Goal: Feedback & Contribution: Leave review/rating

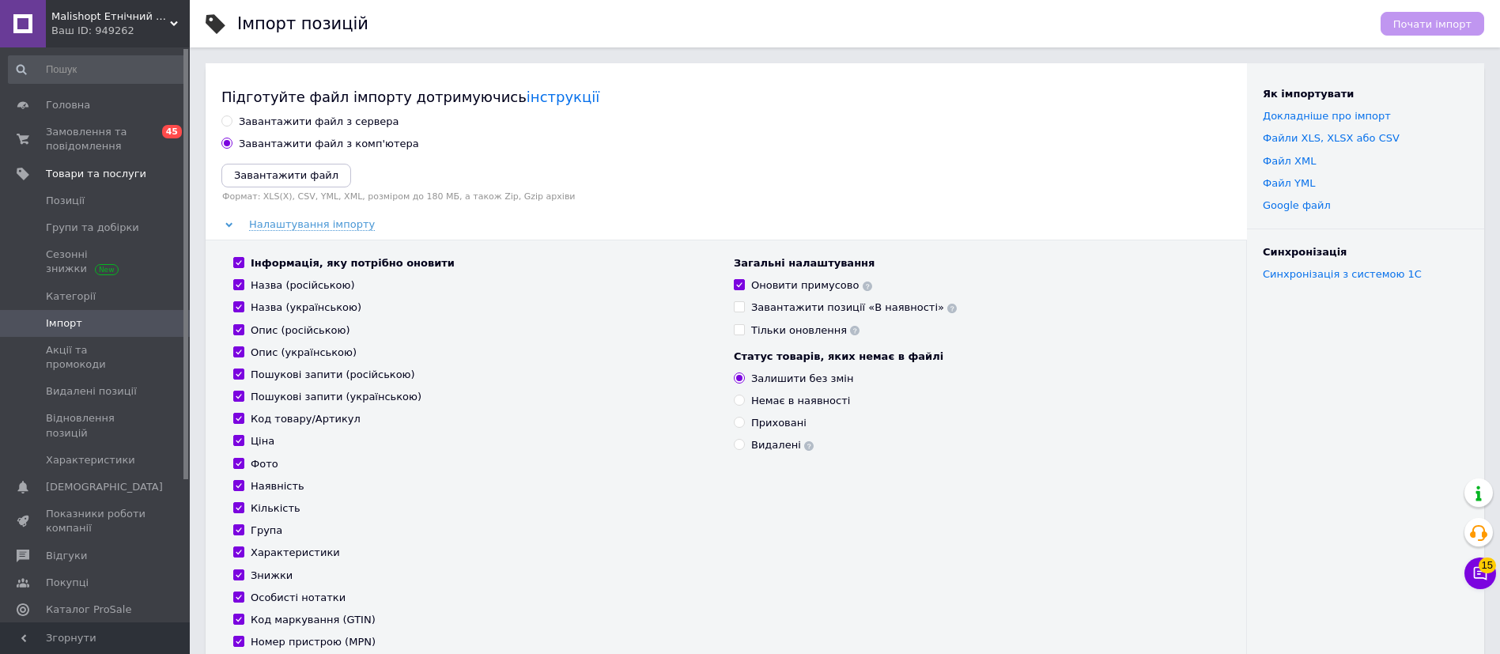
click at [712, 121] on div "Завантажити файл з сервера" at bounding box center [725, 122] width 1009 height 14
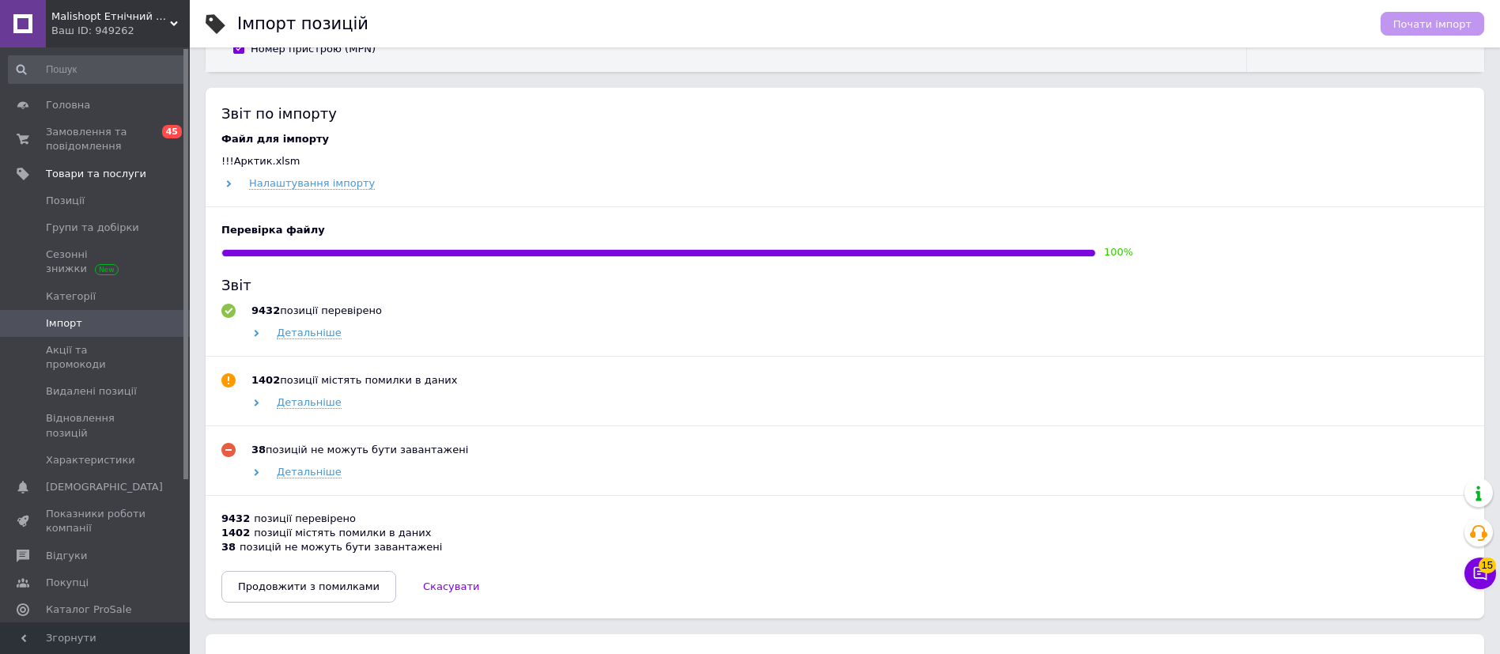
scroll to position [711, 0]
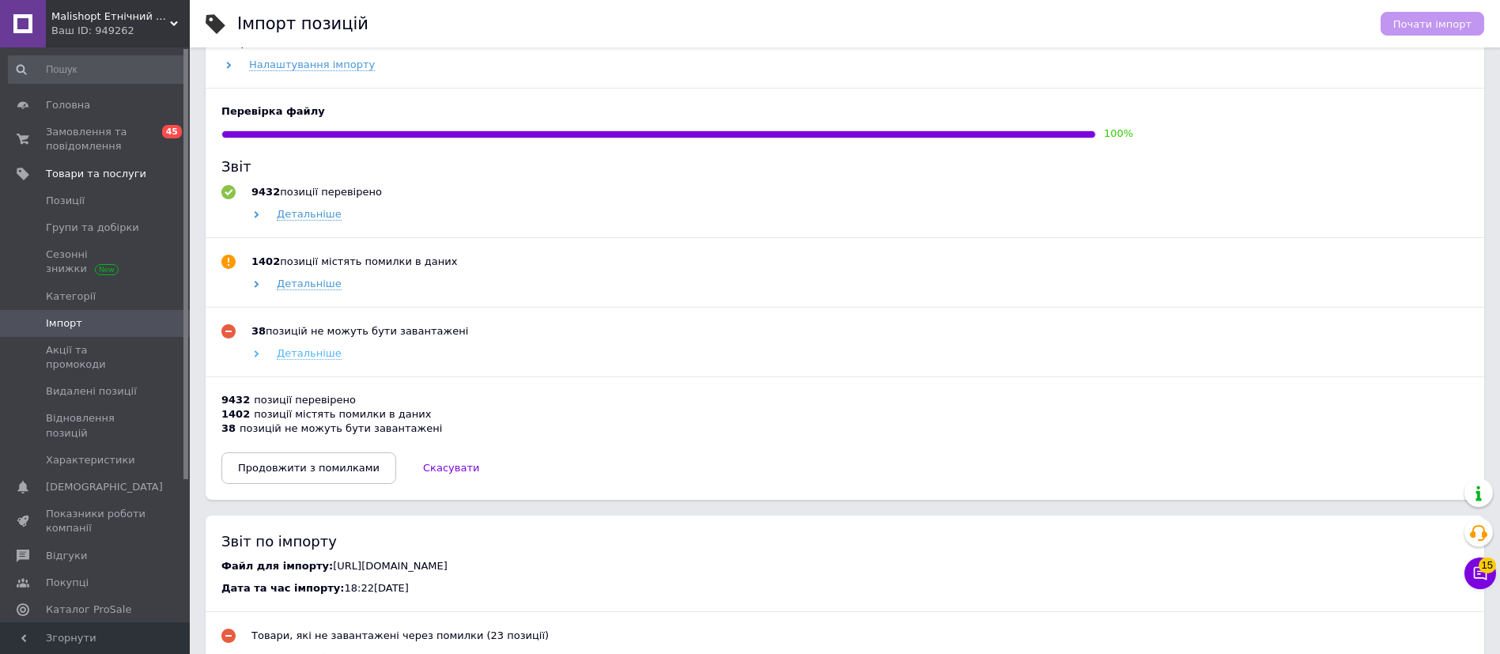
click at [300, 353] on span "Детальніше" at bounding box center [309, 353] width 65 height 13
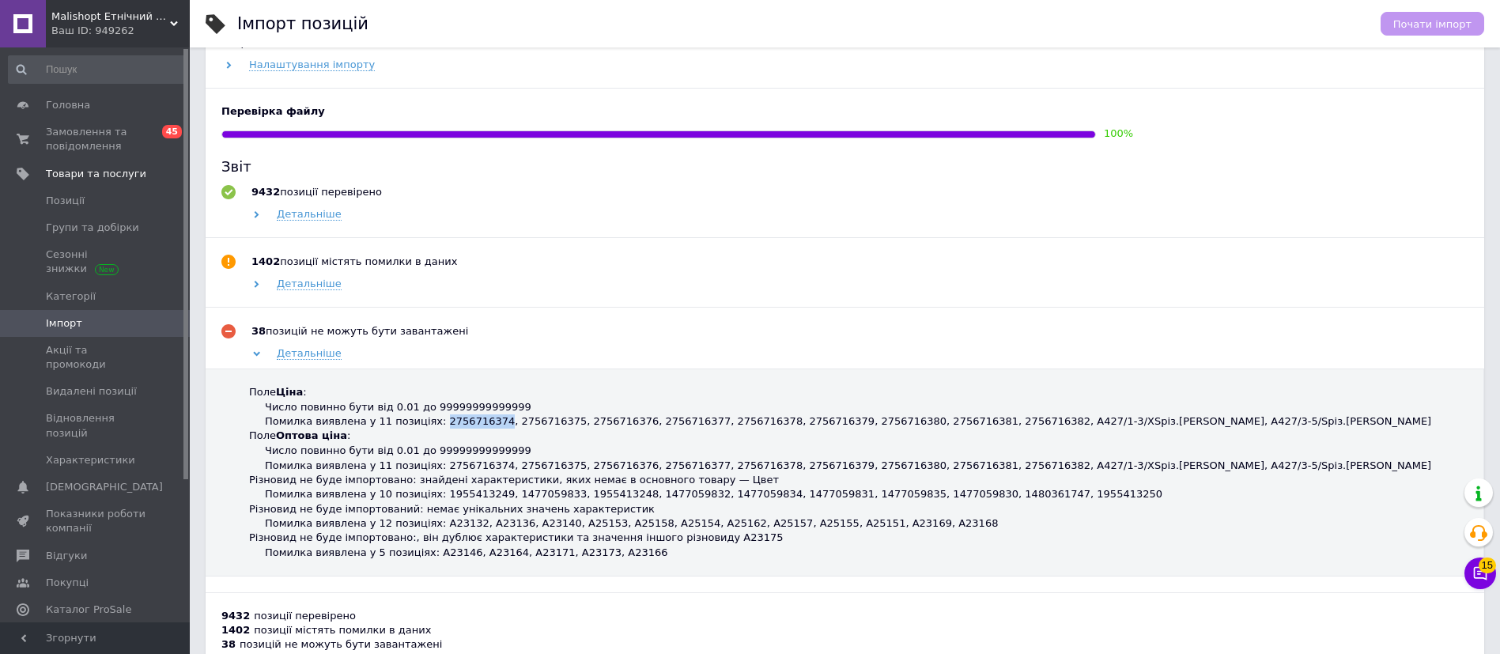
drag, startPoint x: 425, startPoint y: 424, endPoint x: 480, endPoint y: 428, distance: 55.5
click at [480, 428] on div "Помилка виявлена у 11 позиціях: 2756716374, 2756716375, 2756716376, 2756716377,…" at bounding box center [848, 421] width 1166 height 14
copy div "2756716374"
click at [925, 247] on div "Звіт 9432 позиції перевірено Детальніше 1402 позиції містять помилки в даних Де…" at bounding box center [844, 428] width 1247 height 542
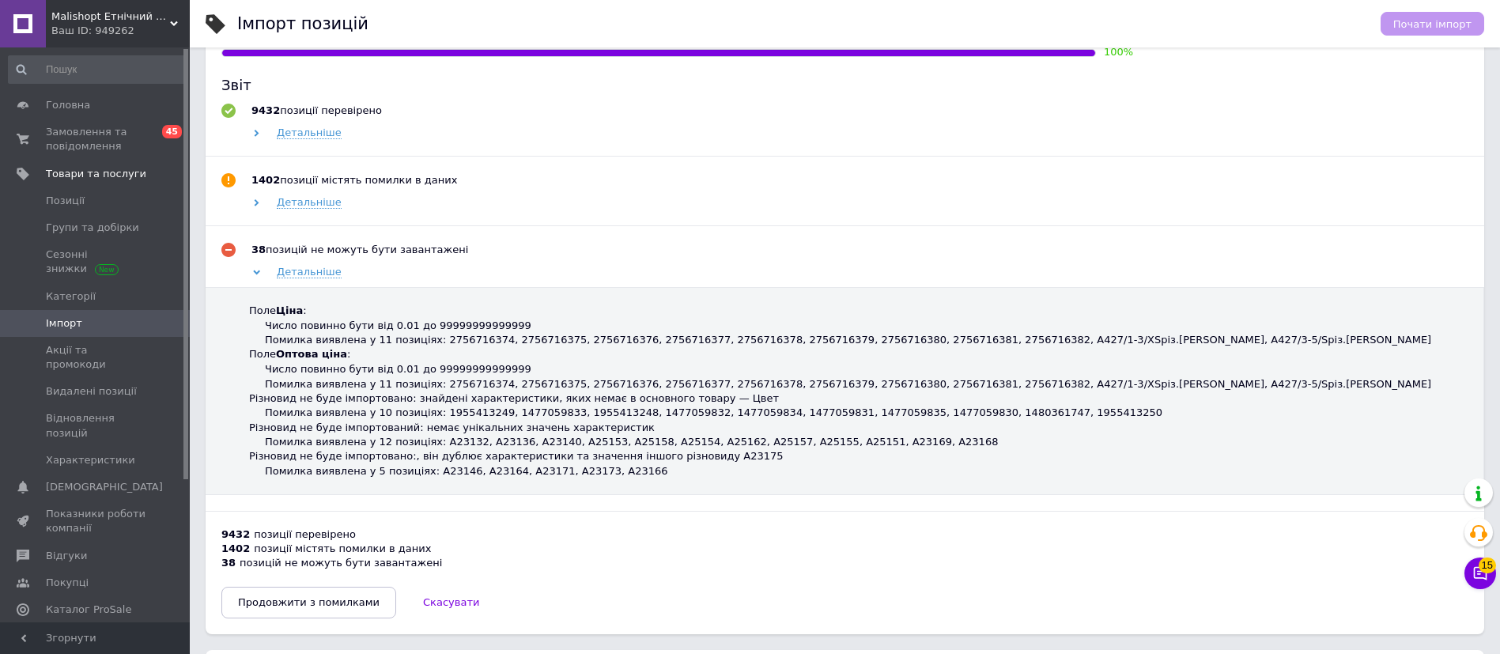
scroll to position [830, 0]
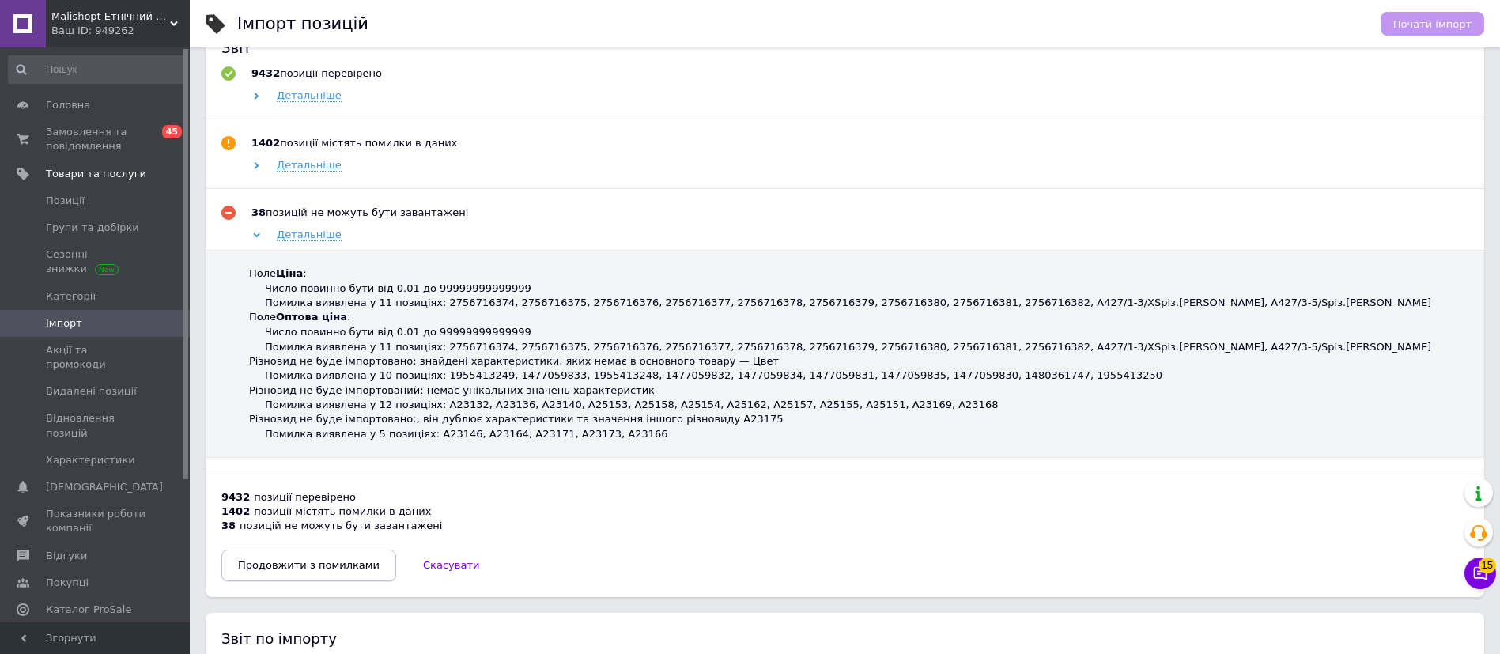
click at [339, 581] on button "Продовжити з помилками" at bounding box center [308, 565] width 175 height 32
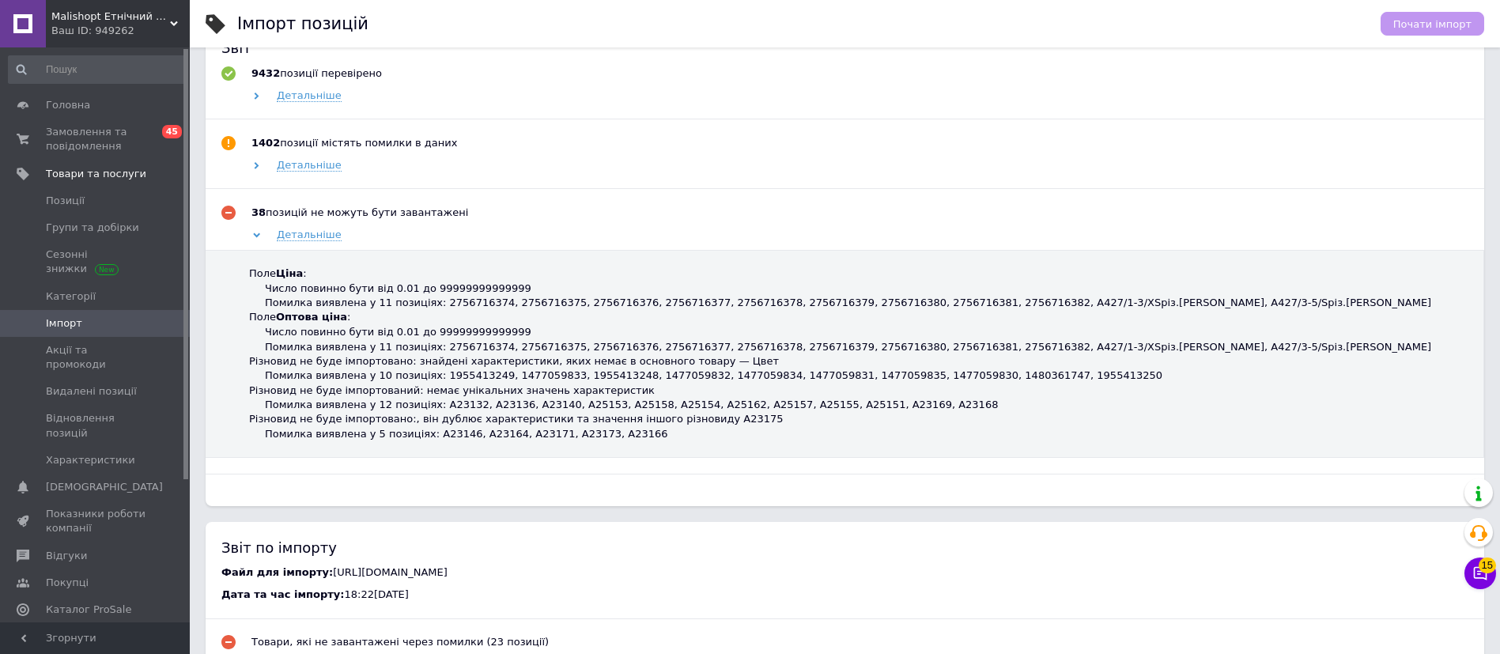
scroll to position [225, 0]
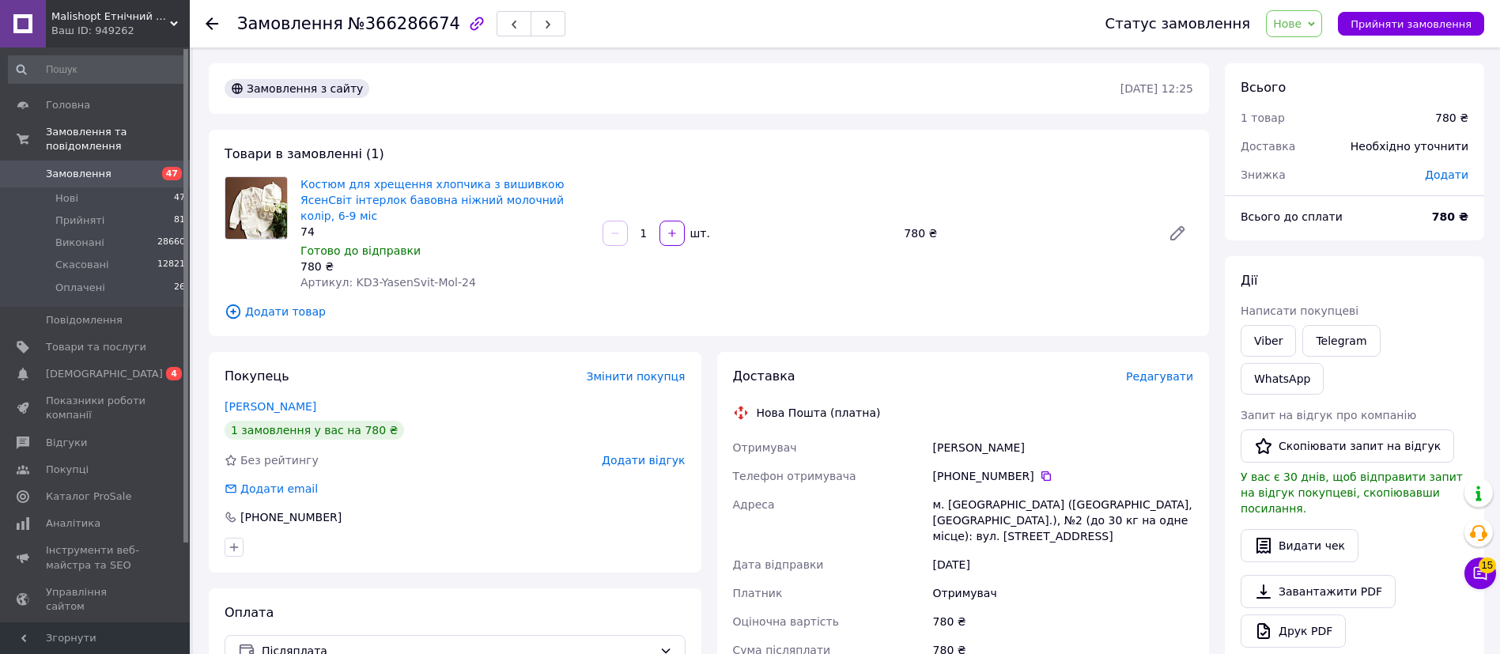
click at [1314, 12] on span "Нове" at bounding box center [1294, 23] width 56 height 27
click at [1308, 111] on li "Скасовано" at bounding box center [1302, 103] width 73 height 24
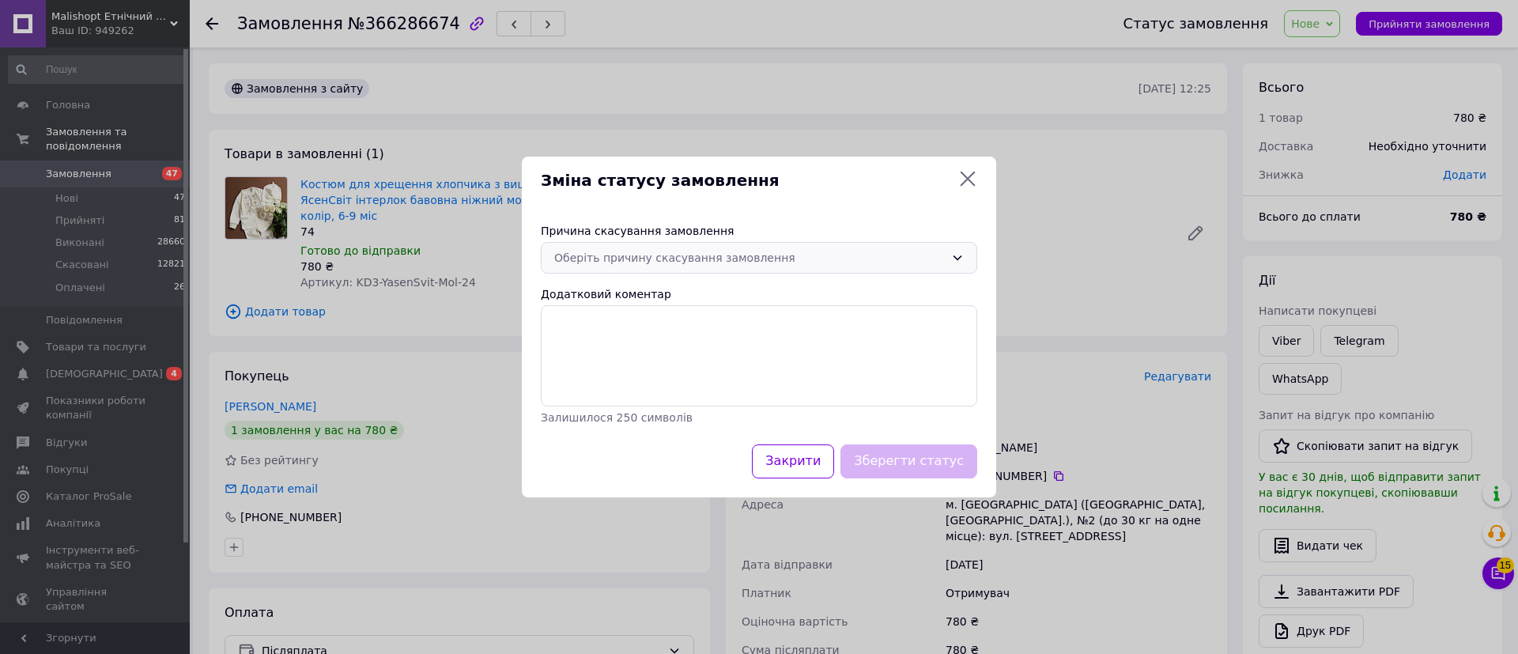
click at [651, 256] on div "Оберіть причину скасування замовлення" at bounding box center [749, 257] width 391 height 17
click at [624, 349] on li "Оплата не надійшла" at bounding box center [758, 348] width 435 height 28
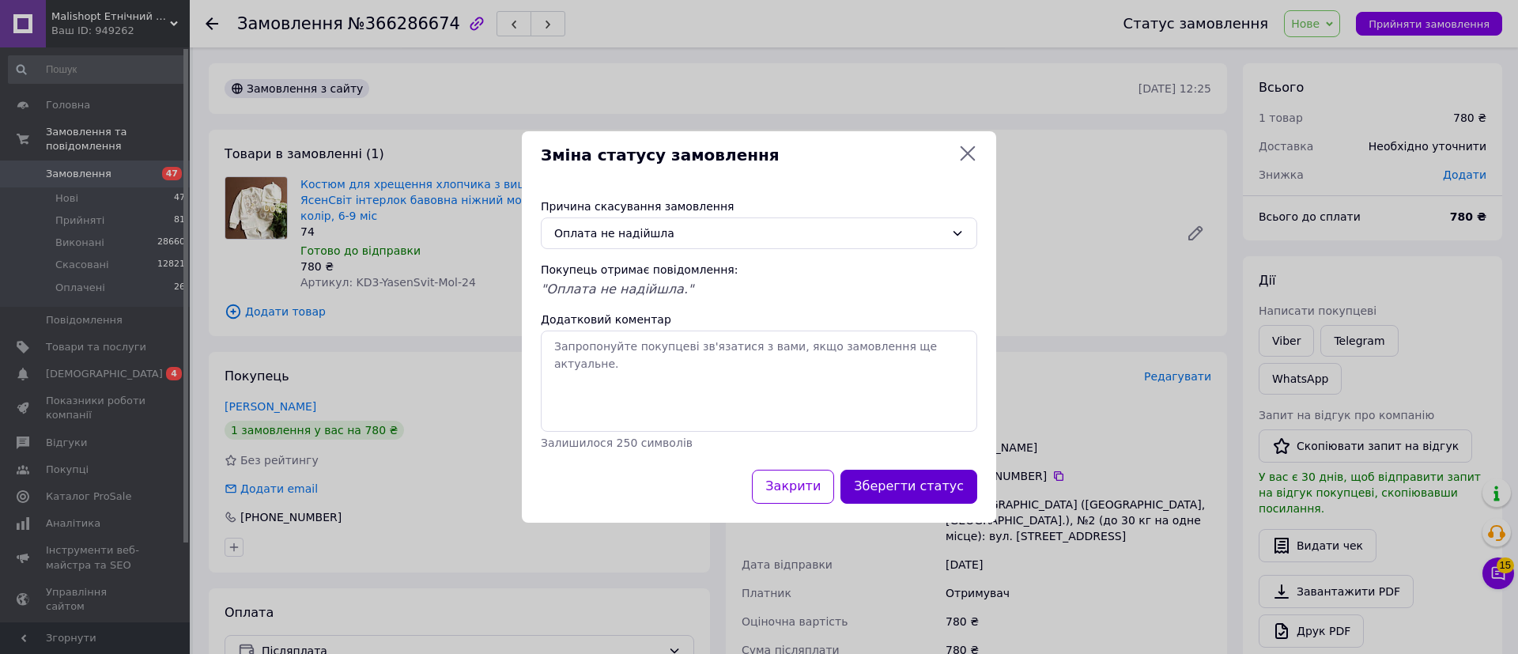
click at [916, 471] on button "Зберегти статус" at bounding box center [908, 487] width 137 height 34
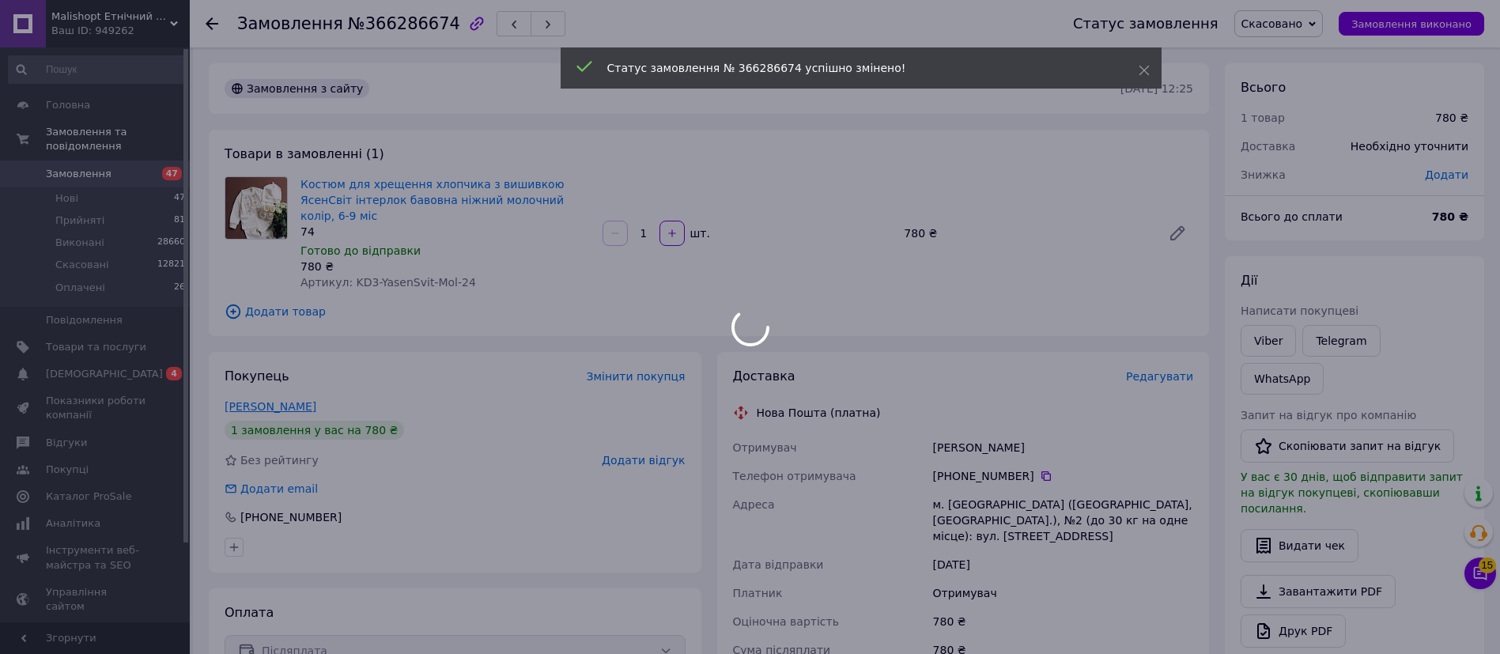
click at [243, 386] on div at bounding box center [750, 327] width 1500 height 654
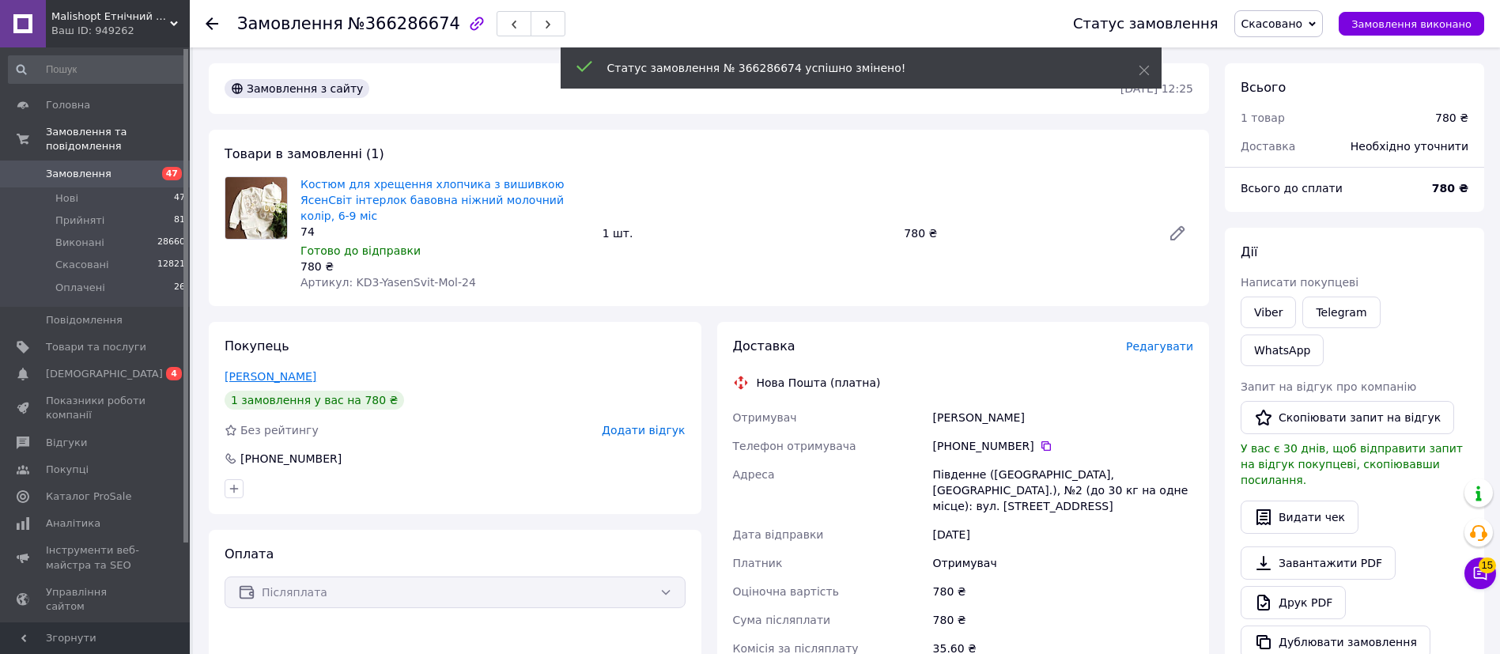
click at [265, 370] on link "[PERSON_NAME]" at bounding box center [271, 376] width 92 height 13
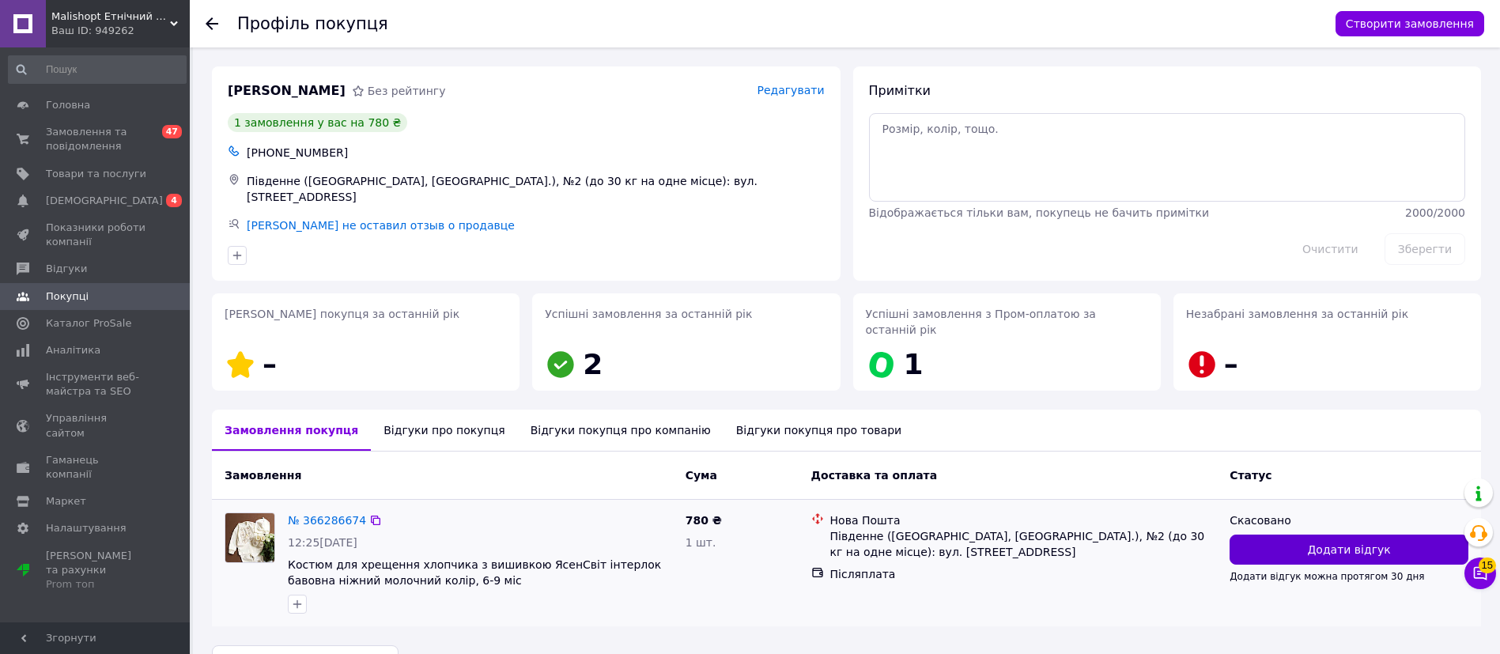
click at [1275, 534] on button "Додати відгук" at bounding box center [1348, 549] width 239 height 30
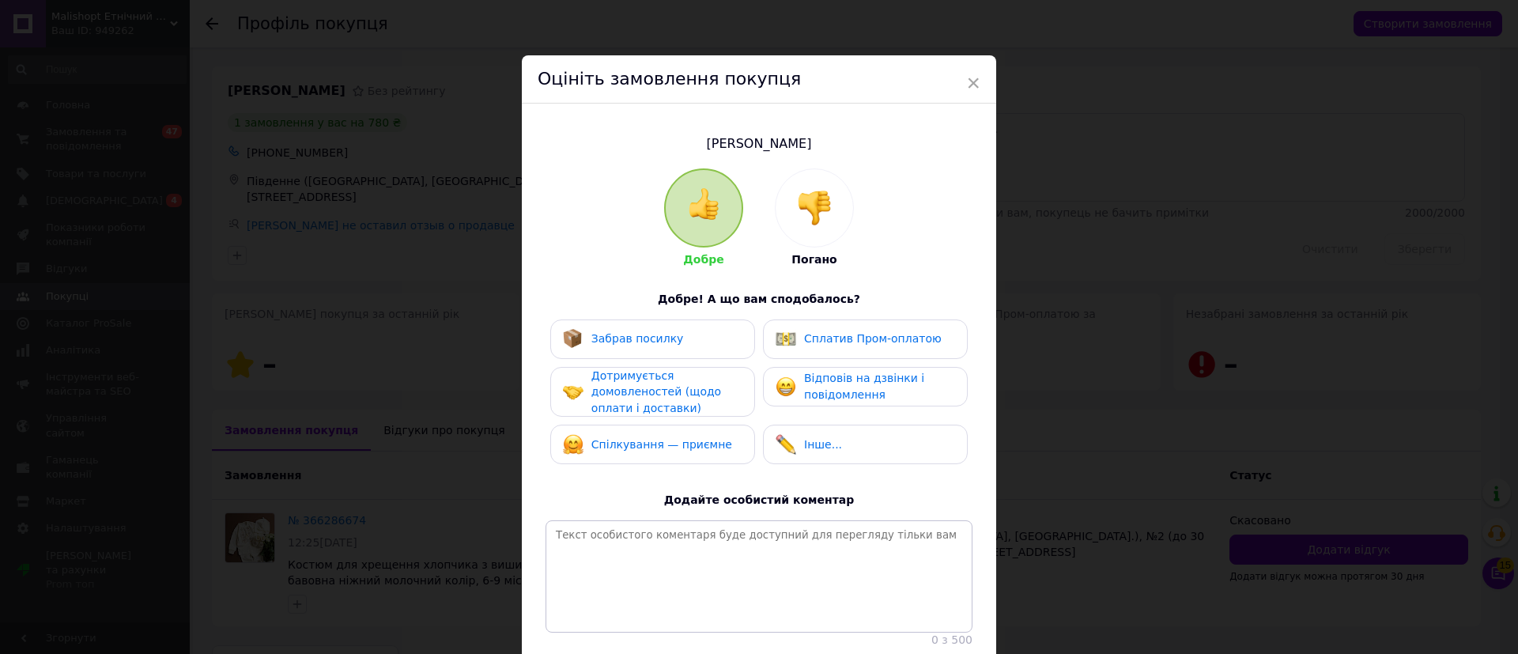
click at [802, 218] on img at bounding box center [814, 208] width 35 height 35
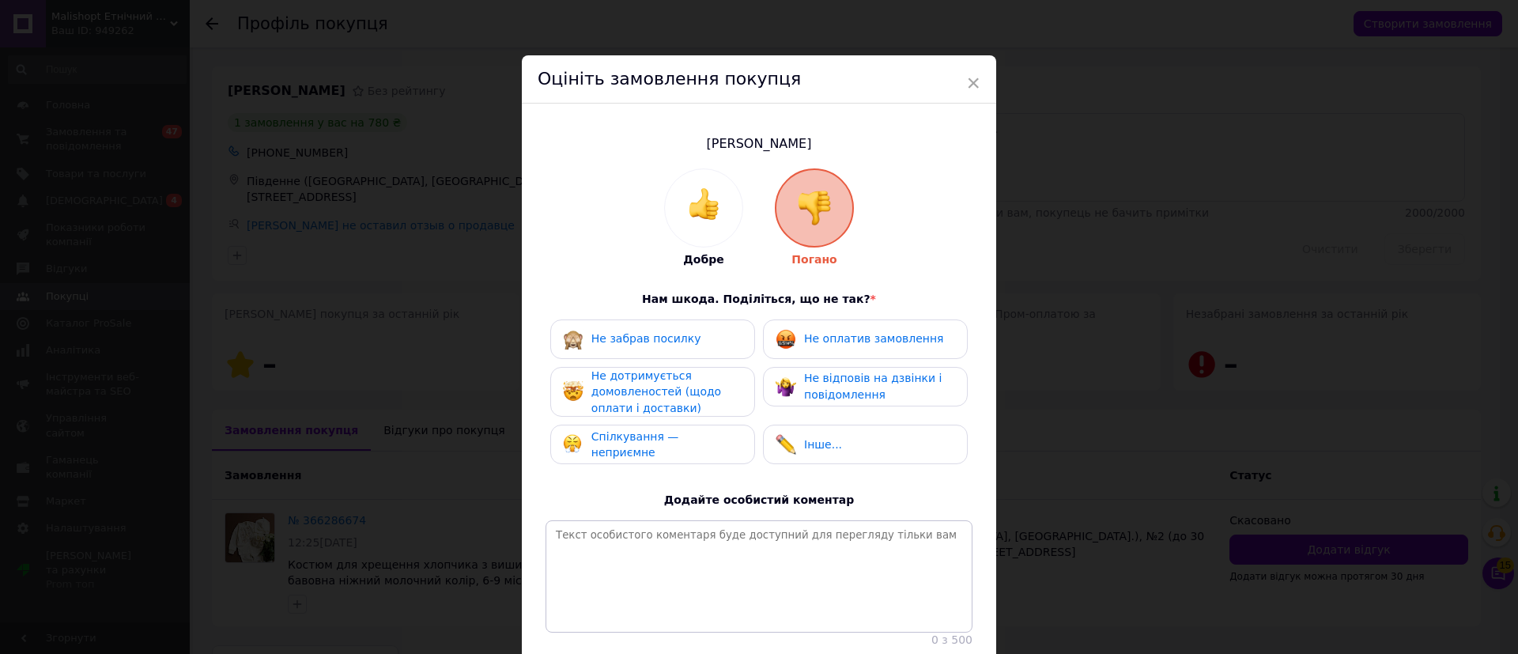
click at [850, 326] on div "Не оплатив замовлення" at bounding box center [865, 339] width 205 height 40
click at [687, 332] on div "Не забрав посилку" at bounding box center [652, 339] width 179 height 21
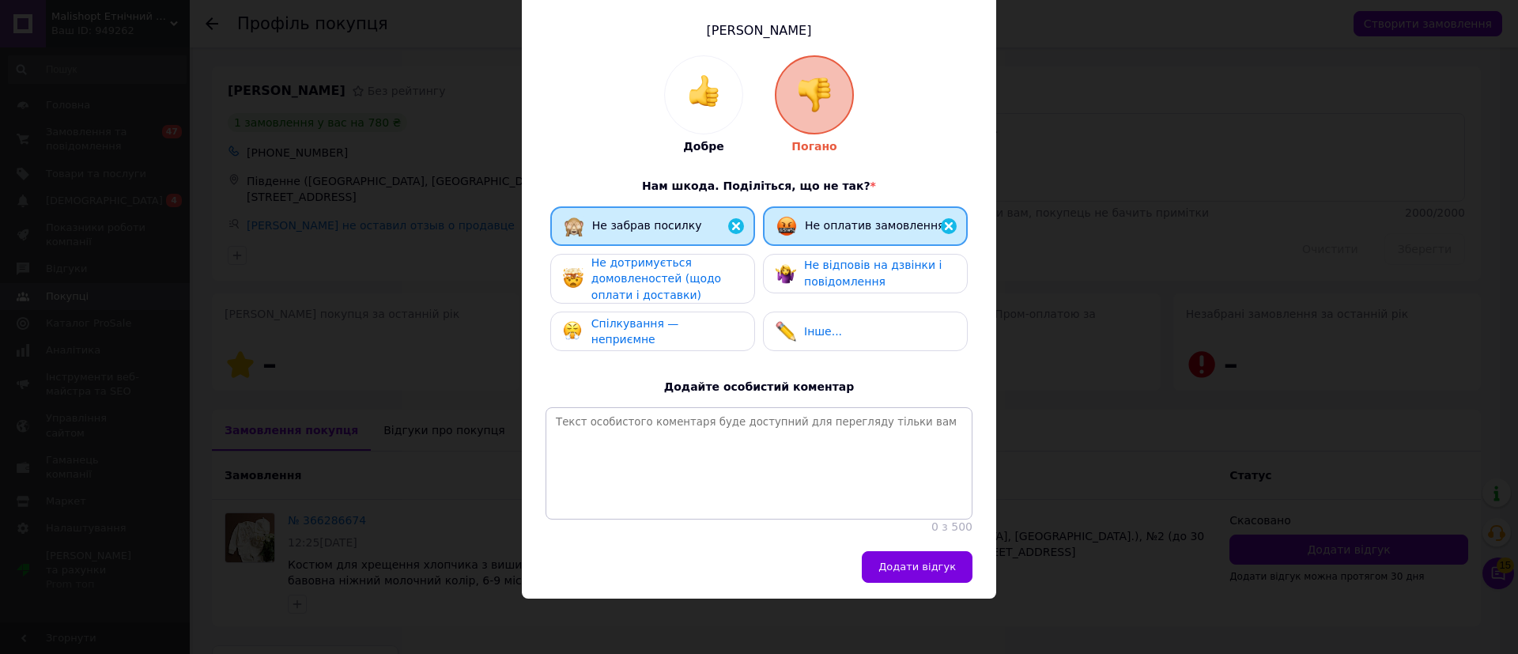
scroll to position [123, 0]
click at [953, 555] on button "Додати відгук" at bounding box center [917, 567] width 111 height 32
